Goal: Task Accomplishment & Management: Complete application form

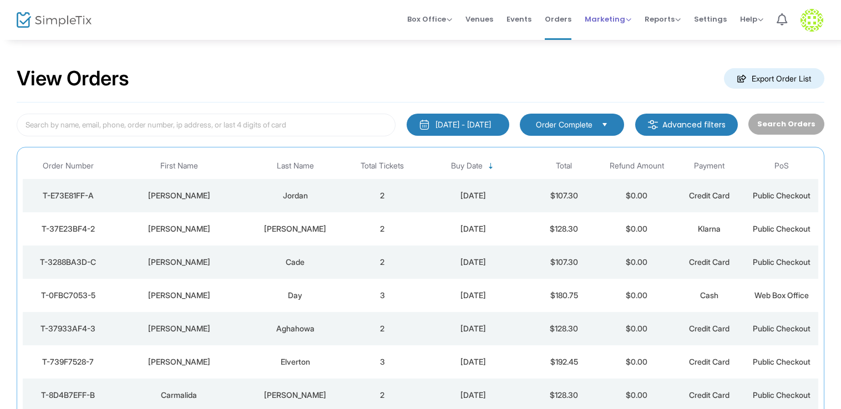
click at [619, 18] on span "Marketing" at bounding box center [608, 19] width 47 height 11
click at [606, 81] on li "Affiliate" at bounding box center [629, 81] width 89 height 22
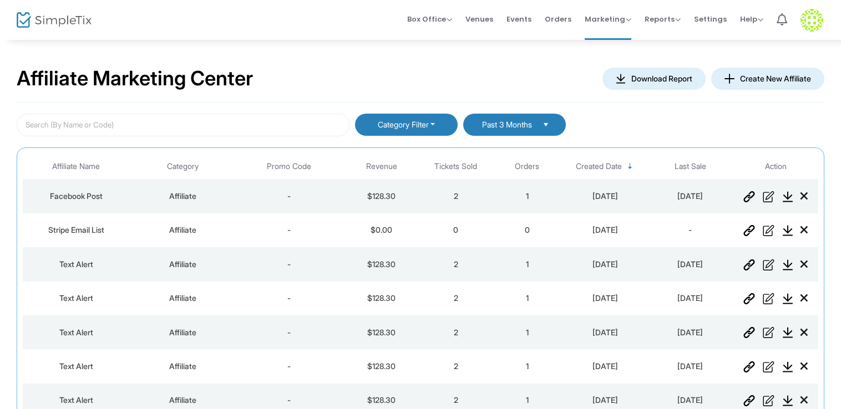
click at [768, 76] on button "Create New Affiliate" at bounding box center [767, 79] width 113 height 22
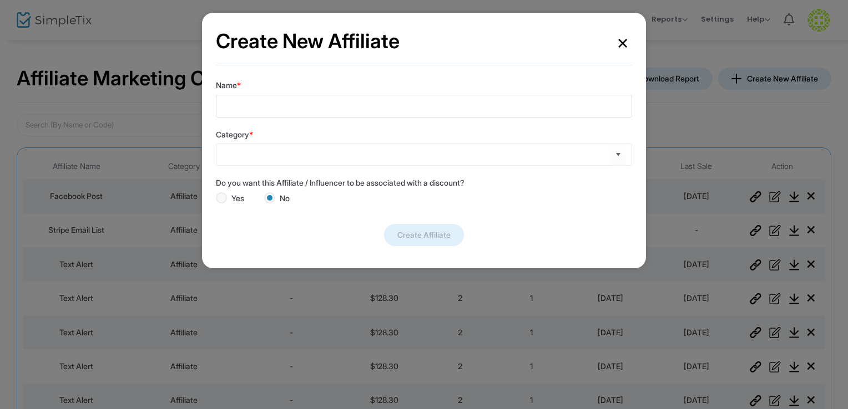
click at [258, 103] on input "Name *" at bounding box center [424, 106] width 416 height 23
click at [617, 152] on span "Select" at bounding box center [618, 155] width 18 height 18
type input "[PERSON_NAME]"
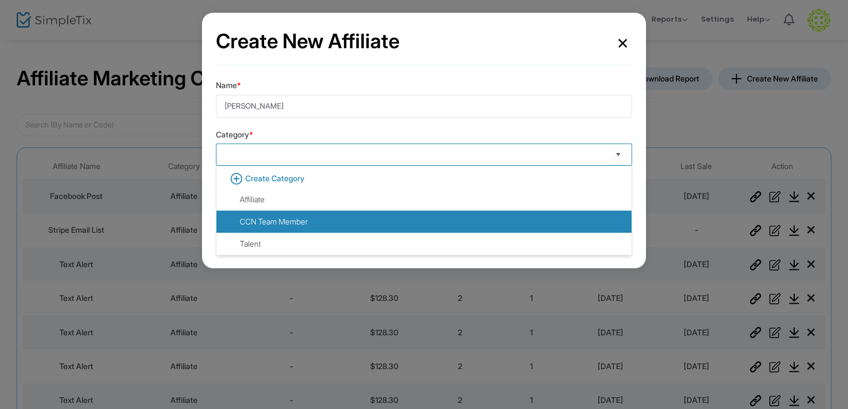
click at [275, 219] on div "CCN Team Member" at bounding box center [266, 221] width 82 height 11
type input "CCN Team Member"
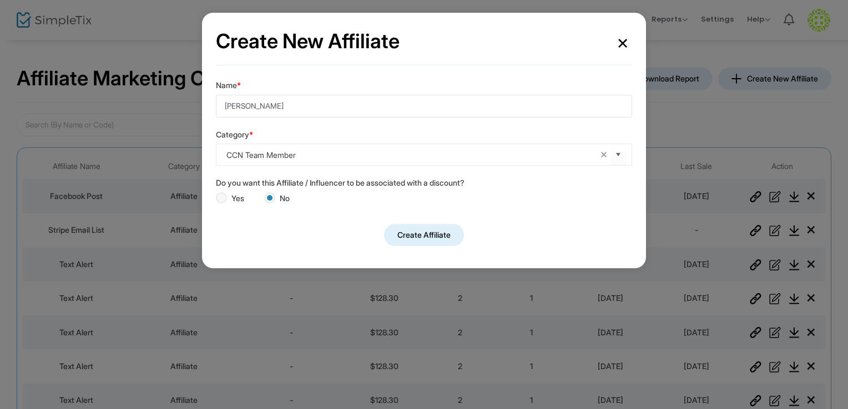
click at [440, 234] on button "Create Affiliate" at bounding box center [424, 235] width 80 height 22
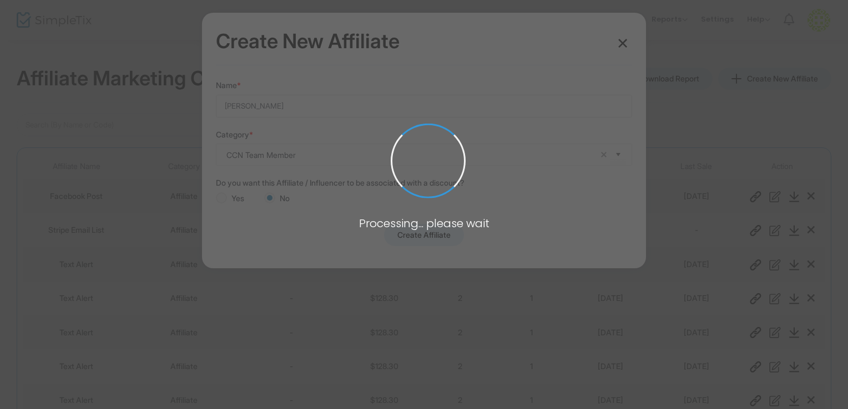
radio input "false"
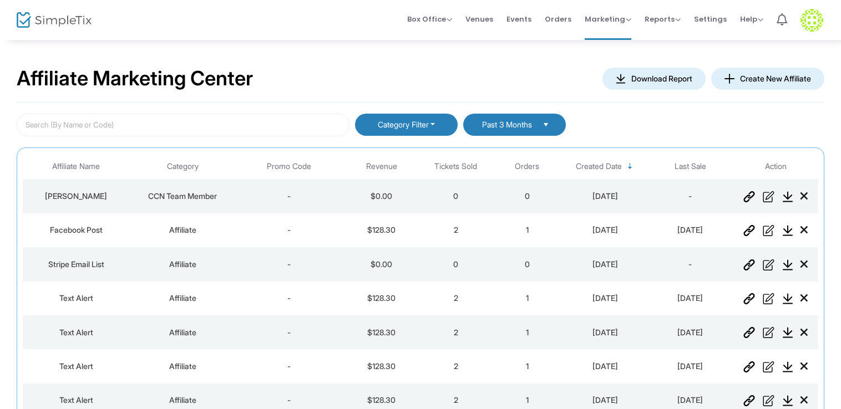
click at [748, 195] on img "Data table" at bounding box center [749, 196] width 12 height 11
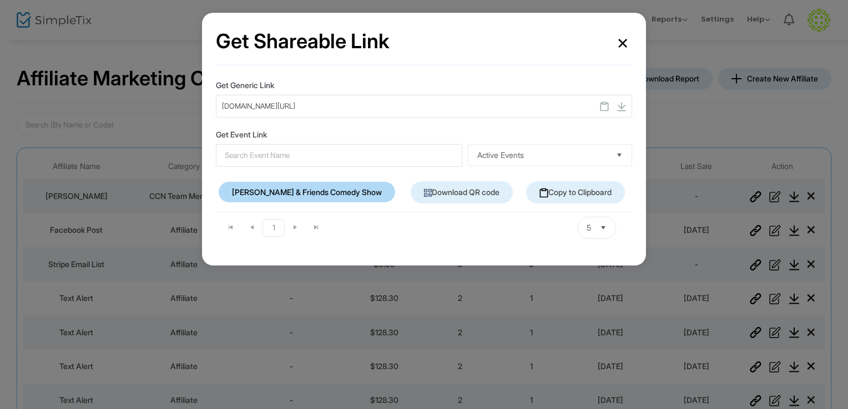
click at [606, 107] on img at bounding box center [604, 107] width 9 height 10
click at [626, 44] on button "×" at bounding box center [622, 42] width 19 height 31
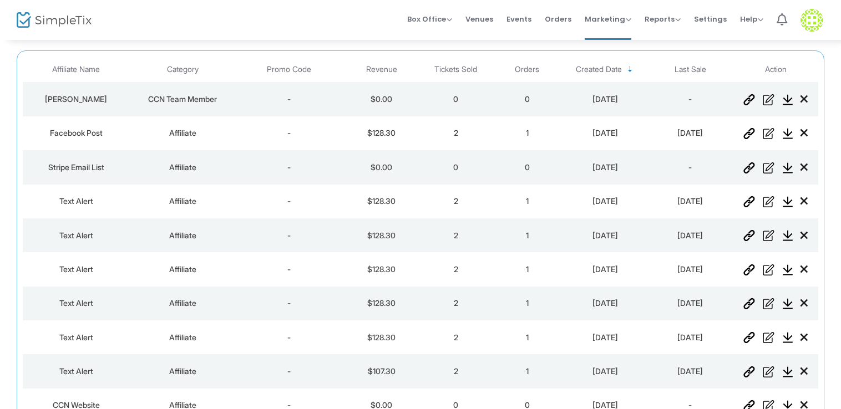
scroll to position [109, 0]
